Goal: Information Seeking & Learning: Learn about a topic

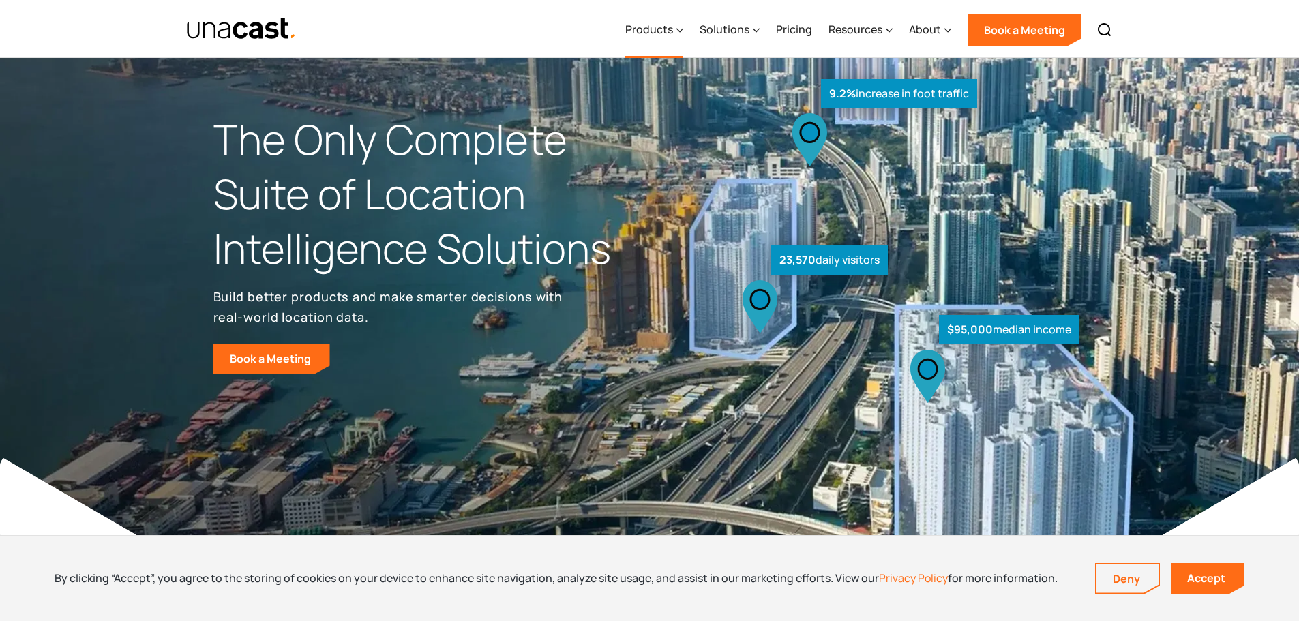
click at [677, 28] on div "Products" at bounding box center [654, 30] width 58 height 56
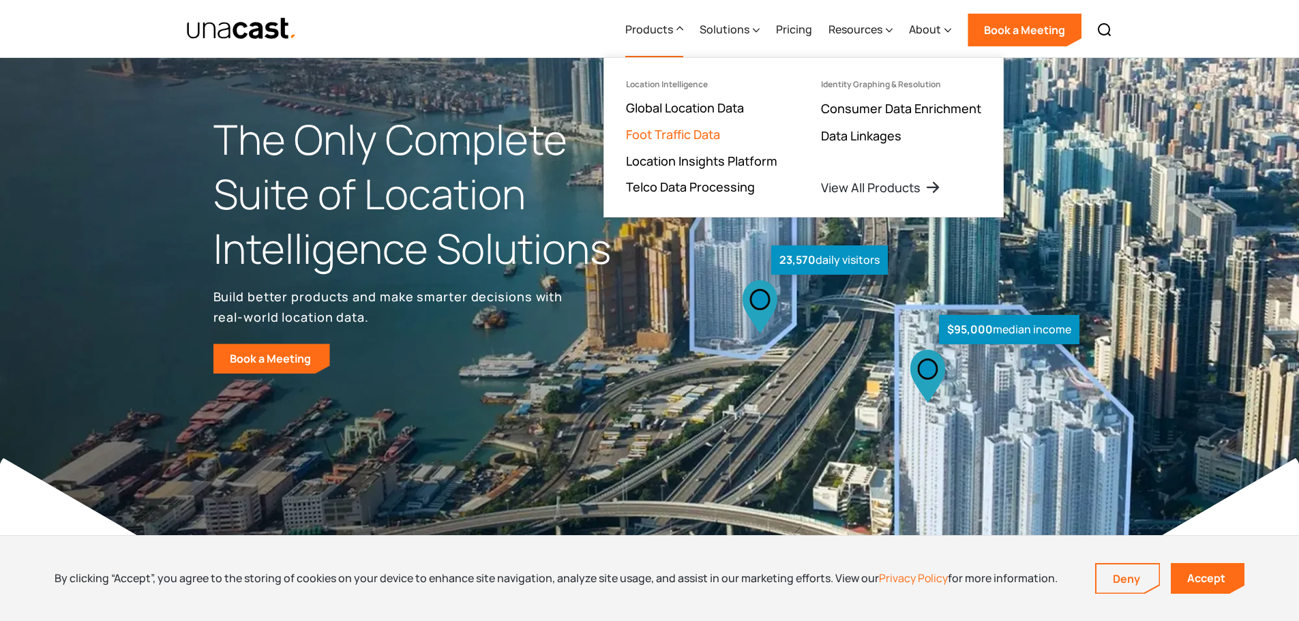
click at [681, 130] on link "Foot Traffic Data" at bounding box center [673, 134] width 94 height 16
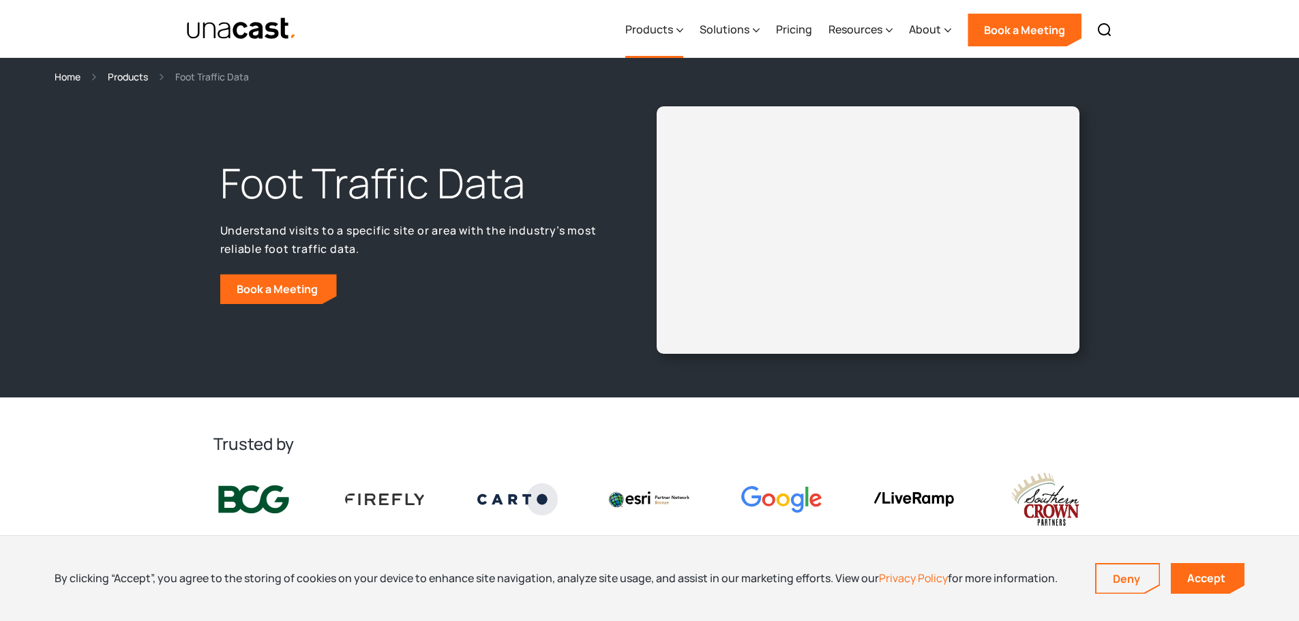
click at [671, 22] on div "Products" at bounding box center [649, 29] width 48 height 16
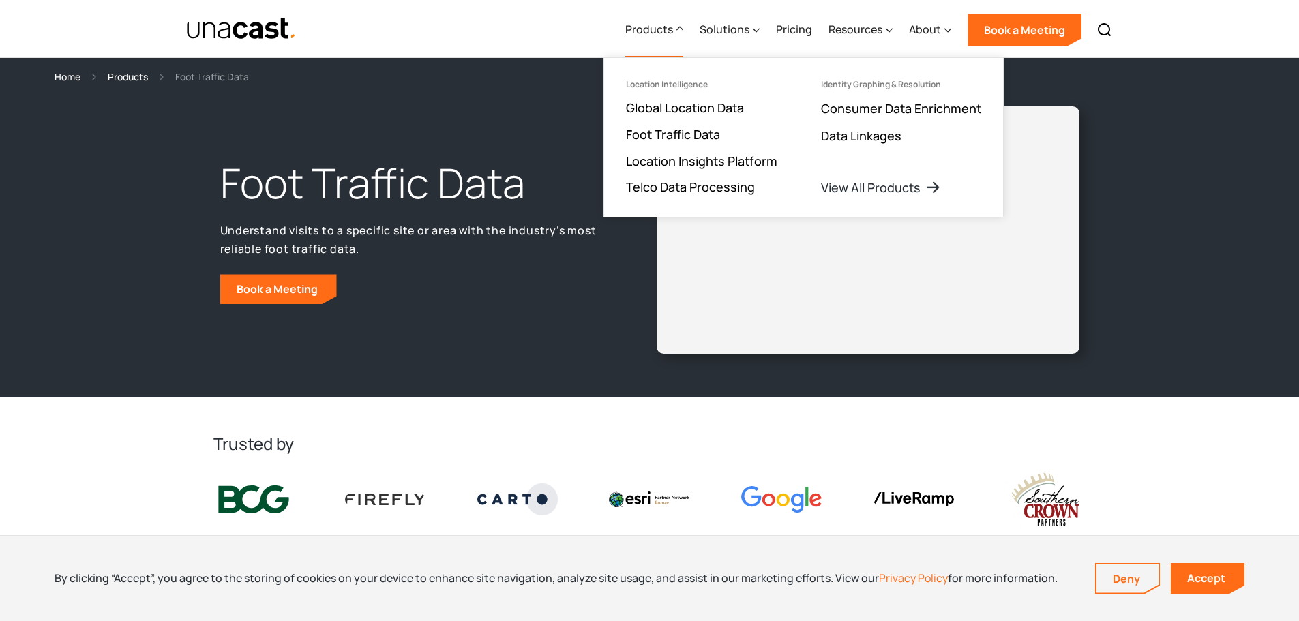
click at [113, 453] on section "Trusted by" at bounding box center [649, 482] width 1299 height 168
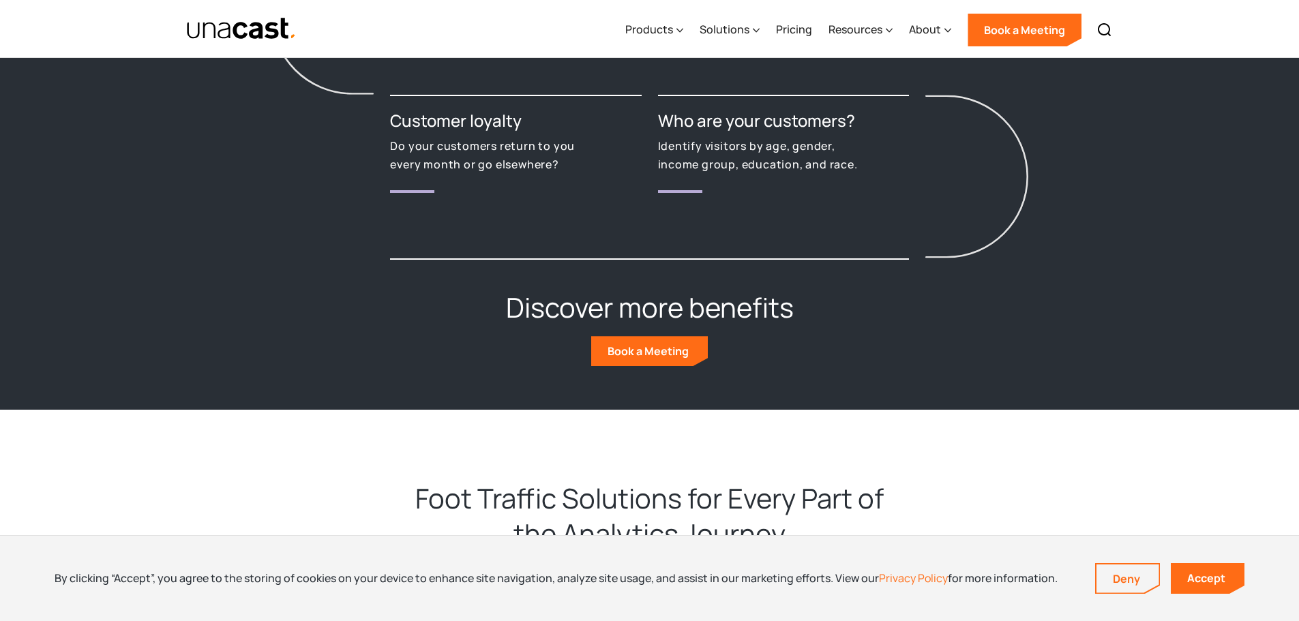
scroll to position [2046, 0]
